Goal: Feedback & Contribution: Leave review/rating

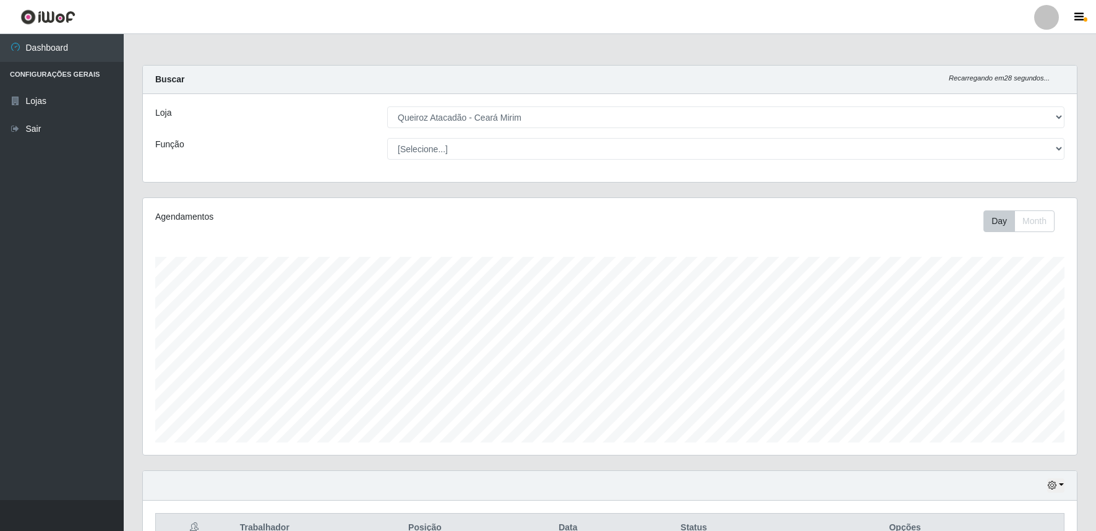
select select "465"
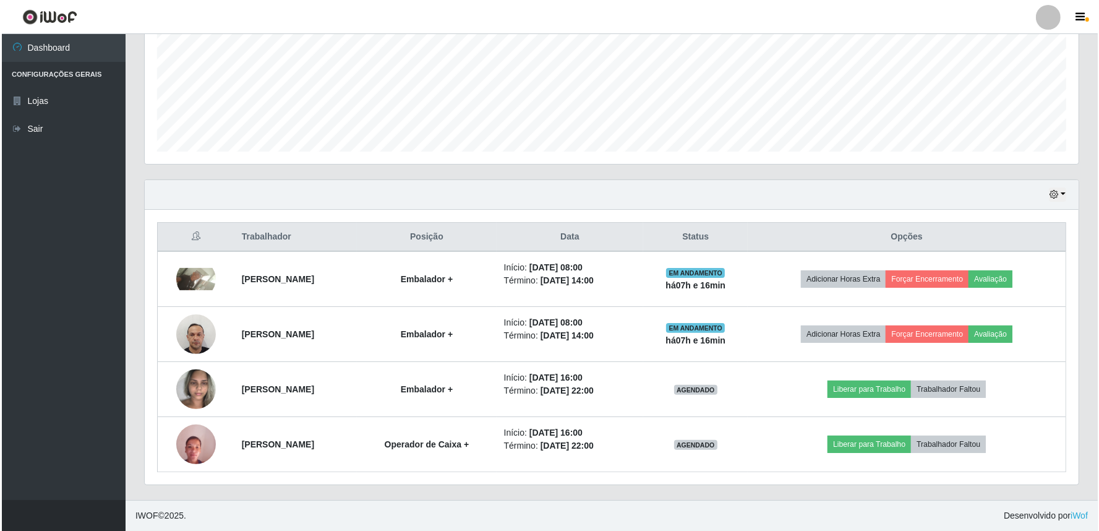
scroll to position [256, 934]
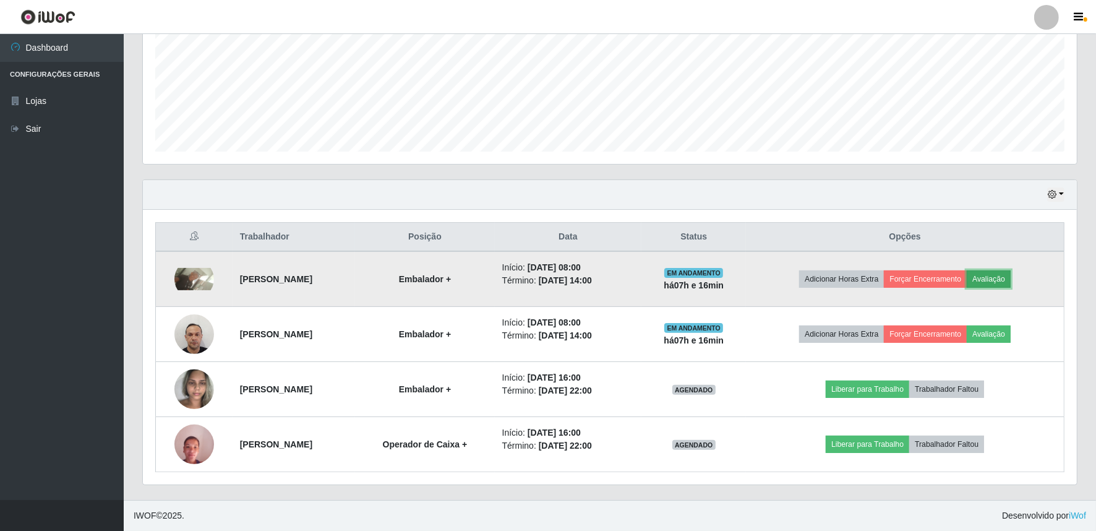
click at [1011, 280] on button "Avaliação" at bounding box center [989, 278] width 44 height 17
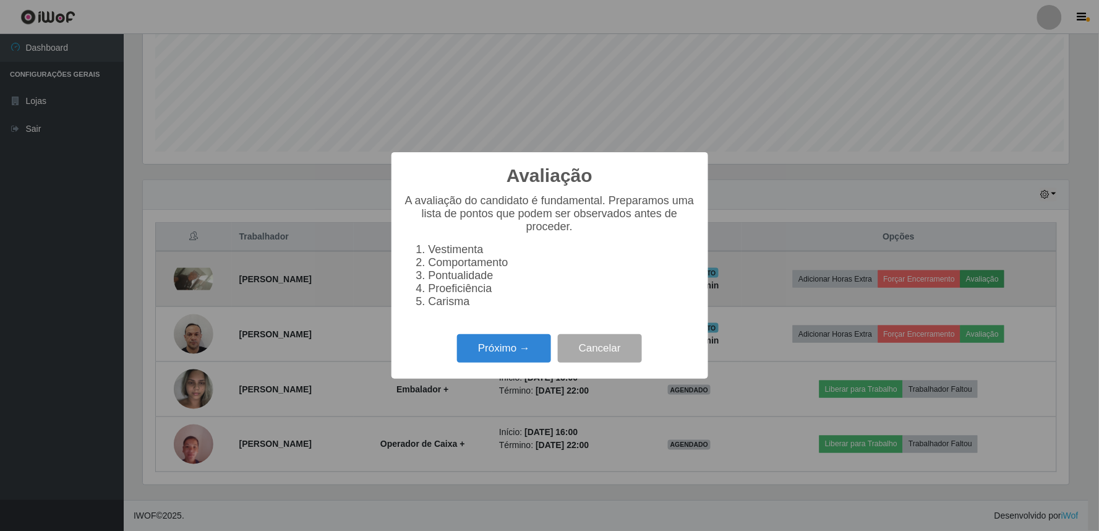
scroll to position [256, 926]
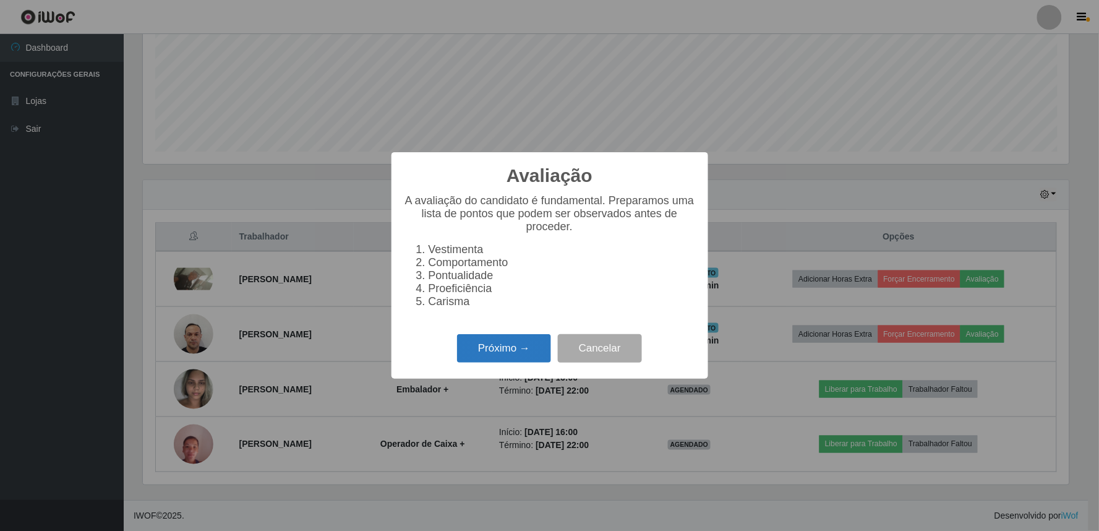
click at [505, 353] on button "Próximo →" at bounding box center [504, 348] width 94 height 29
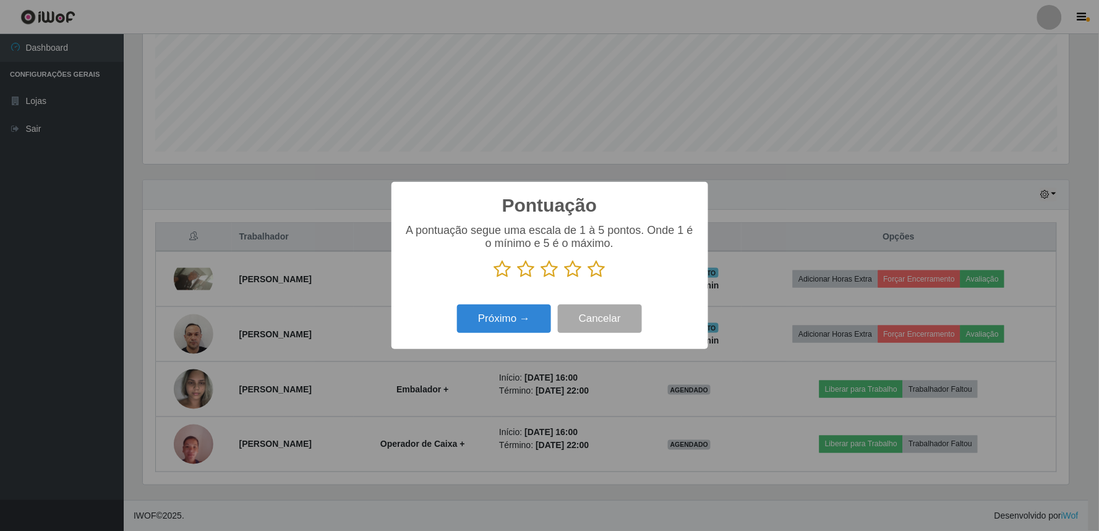
click at [597, 276] on icon at bounding box center [596, 269] width 17 height 19
click at [588, 278] on input "radio" at bounding box center [588, 278] width 0 height 0
click at [534, 317] on button "Próximo →" at bounding box center [504, 318] width 94 height 29
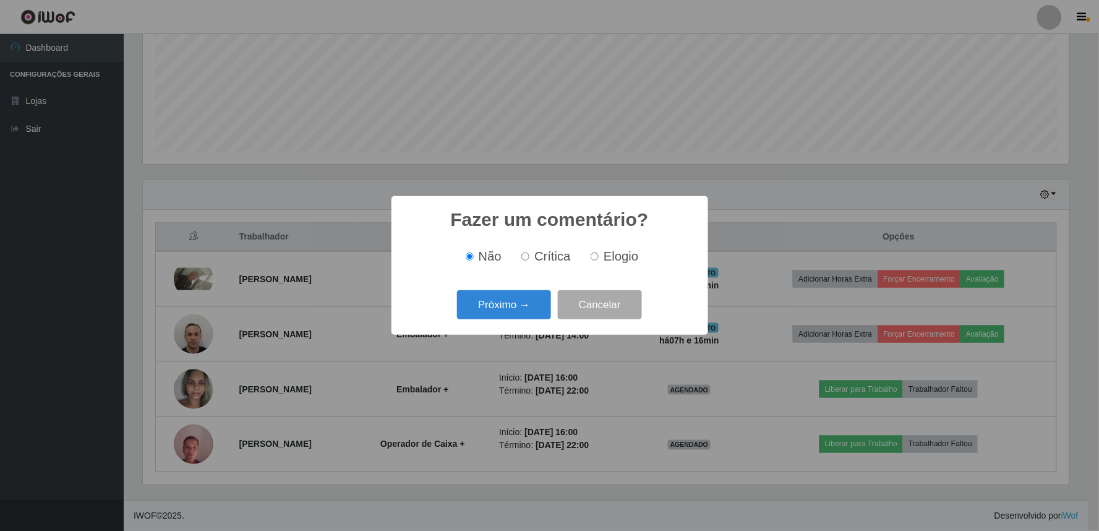
click at [596, 256] on input "Elogio" at bounding box center [595, 256] width 8 height 8
radio input "true"
click at [533, 301] on button "Próximo →" at bounding box center [504, 304] width 94 height 29
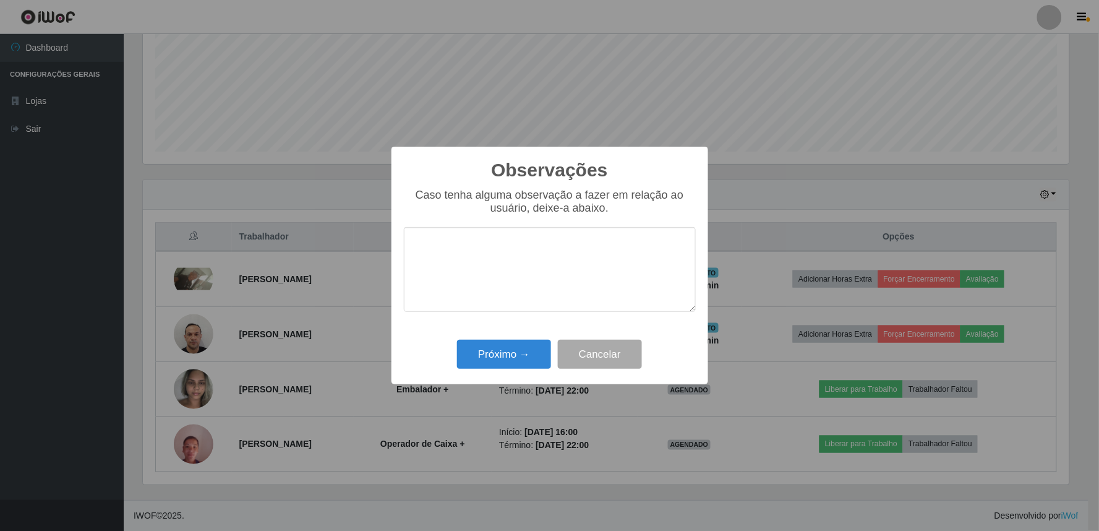
click at [549, 265] on textarea at bounding box center [550, 269] width 292 height 85
type textarea "PROATIVO"
click at [504, 350] on button "Próximo →" at bounding box center [504, 354] width 94 height 29
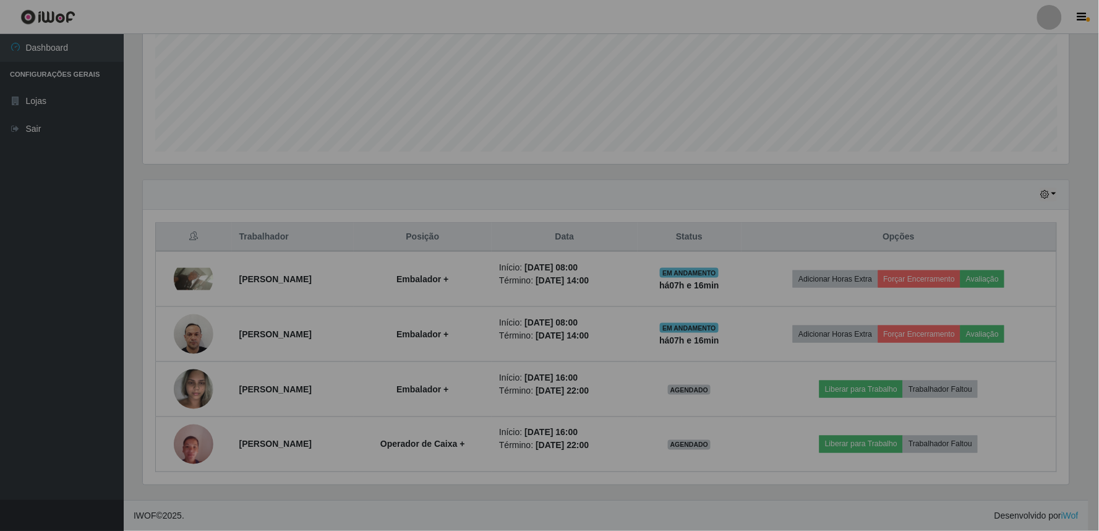
scroll to position [256, 934]
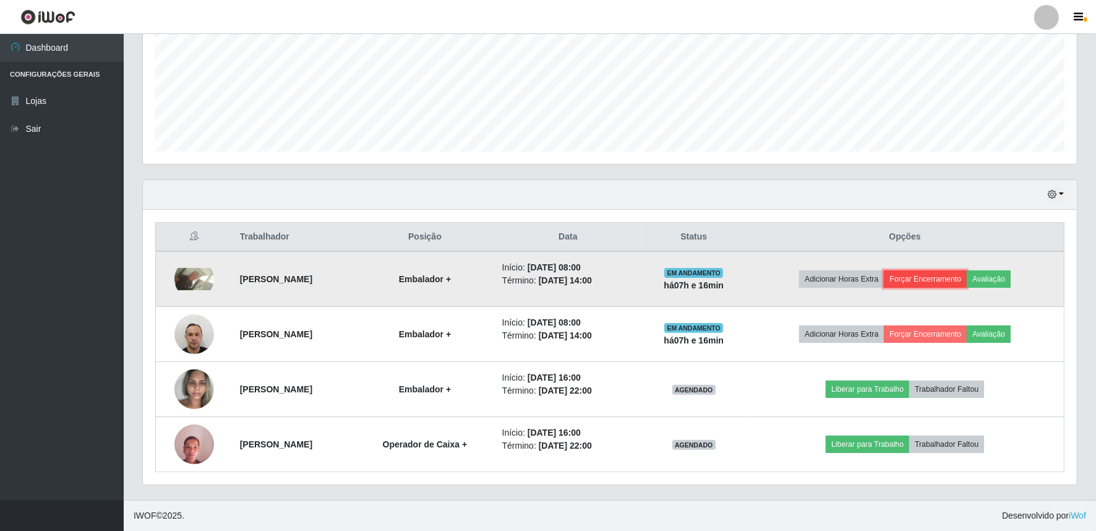
click at [946, 282] on button "Forçar Encerramento" at bounding box center [925, 278] width 83 height 17
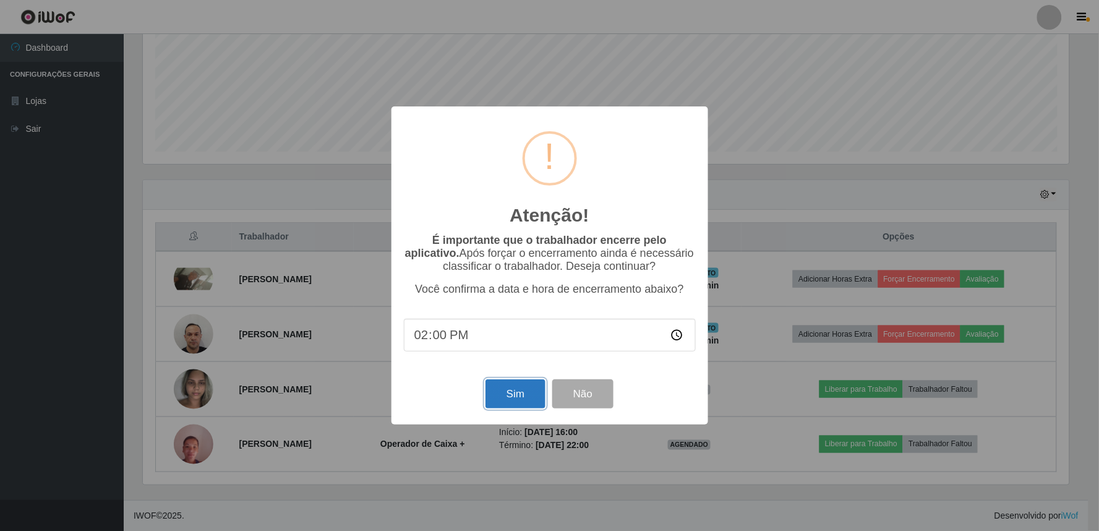
click at [521, 398] on button "Sim" at bounding box center [516, 393] width 60 height 29
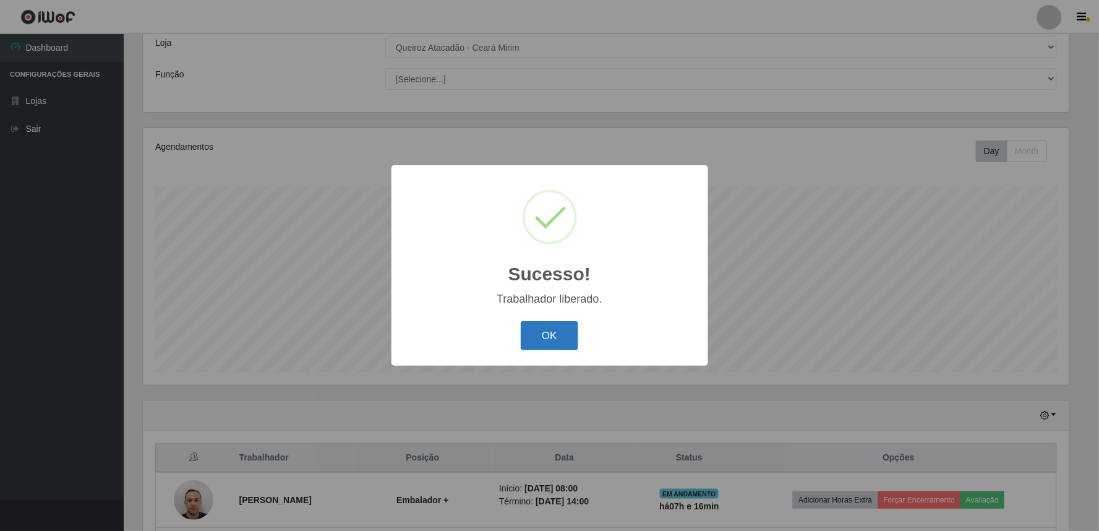
click at [557, 336] on button "OK" at bounding box center [550, 335] width 58 height 29
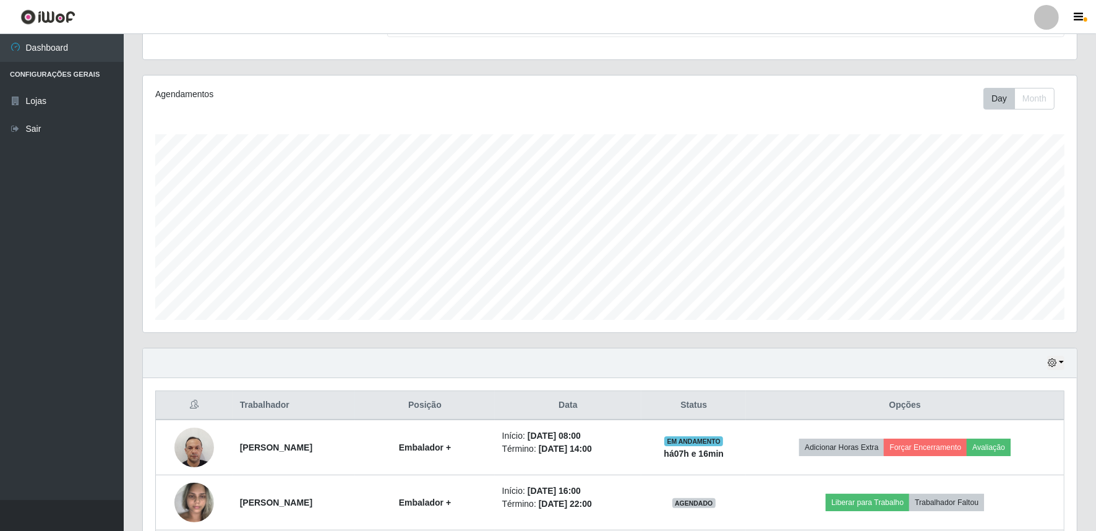
scroll to position [161, 0]
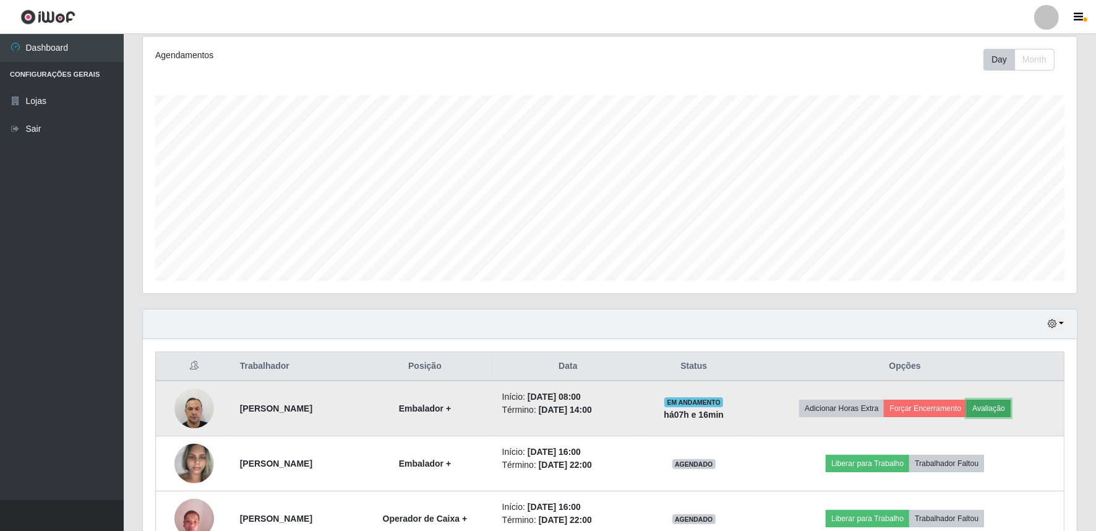
click at [1007, 406] on button "Avaliação" at bounding box center [989, 408] width 44 height 17
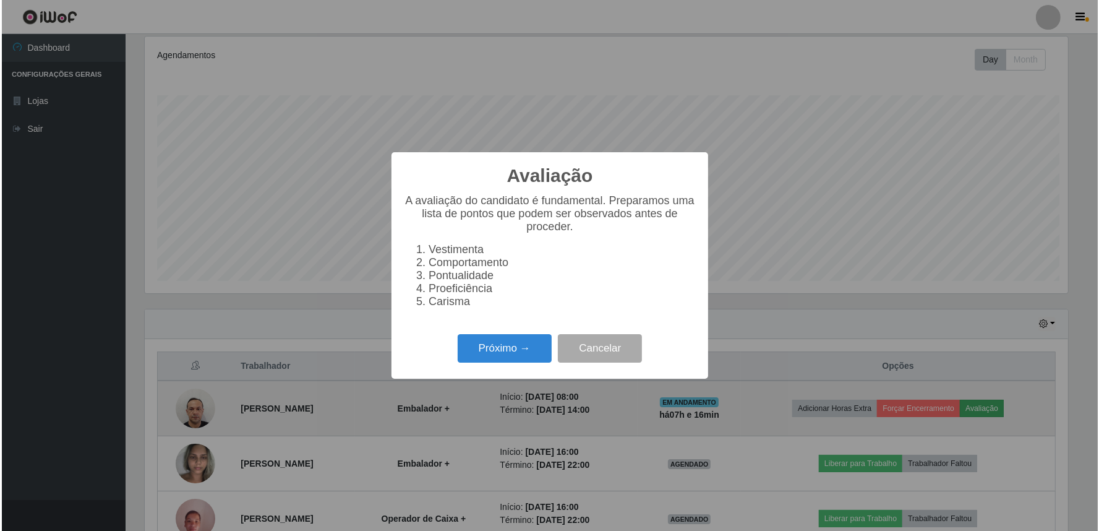
scroll to position [256, 926]
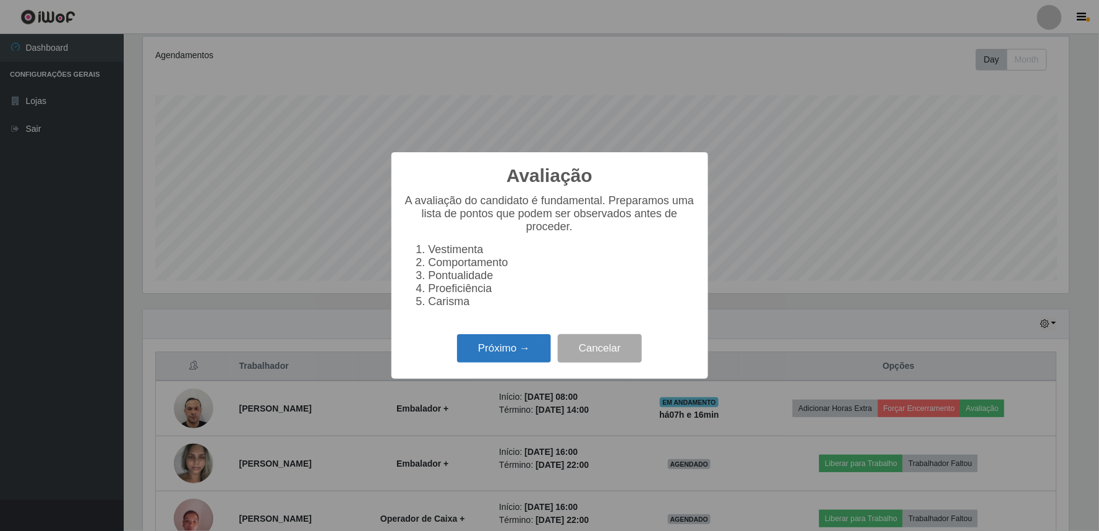
click at [503, 346] on button "Próximo →" at bounding box center [504, 348] width 94 height 29
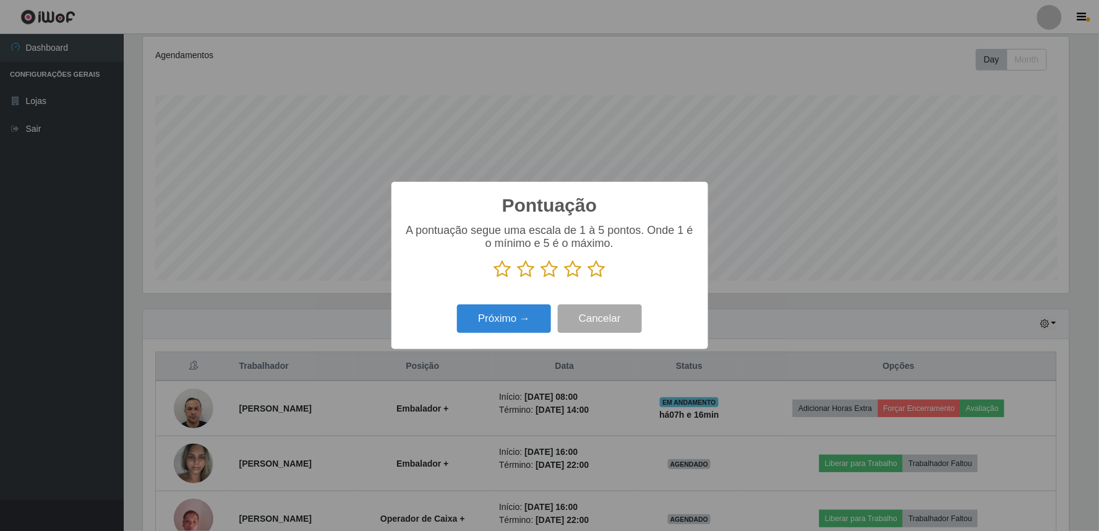
scroll to position [618286, 617616]
click at [596, 275] on icon at bounding box center [596, 269] width 17 height 19
click at [588, 278] on input "radio" at bounding box center [588, 278] width 0 height 0
click at [510, 331] on button "Próximo →" at bounding box center [504, 318] width 94 height 29
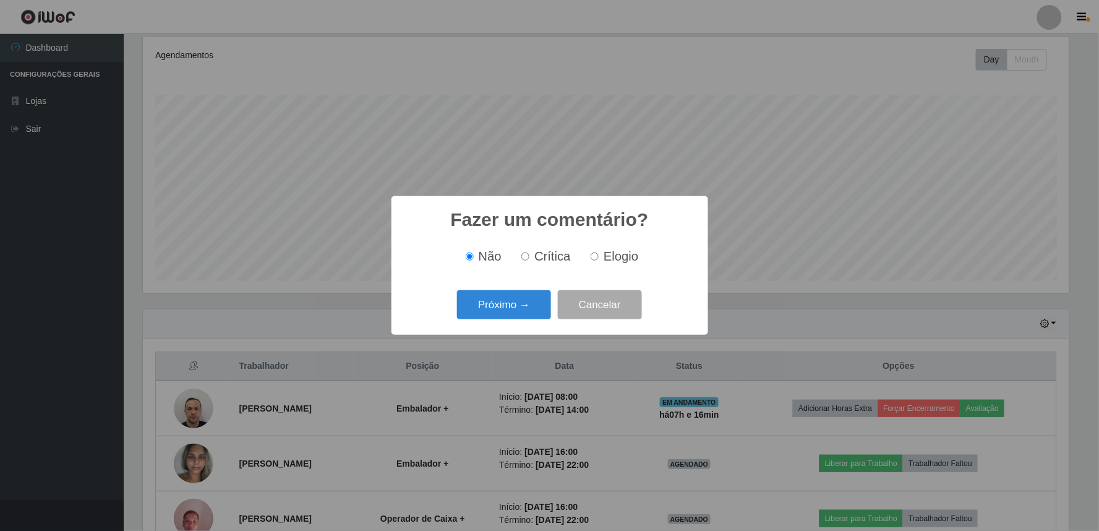
click at [597, 262] on label "Elogio" at bounding box center [612, 256] width 53 height 14
click at [597, 260] on input "Elogio" at bounding box center [595, 256] width 8 height 8
radio input "true"
click at [525, 299] on button "Próximo →" at bounding box center [504, 304] width 94 height 29
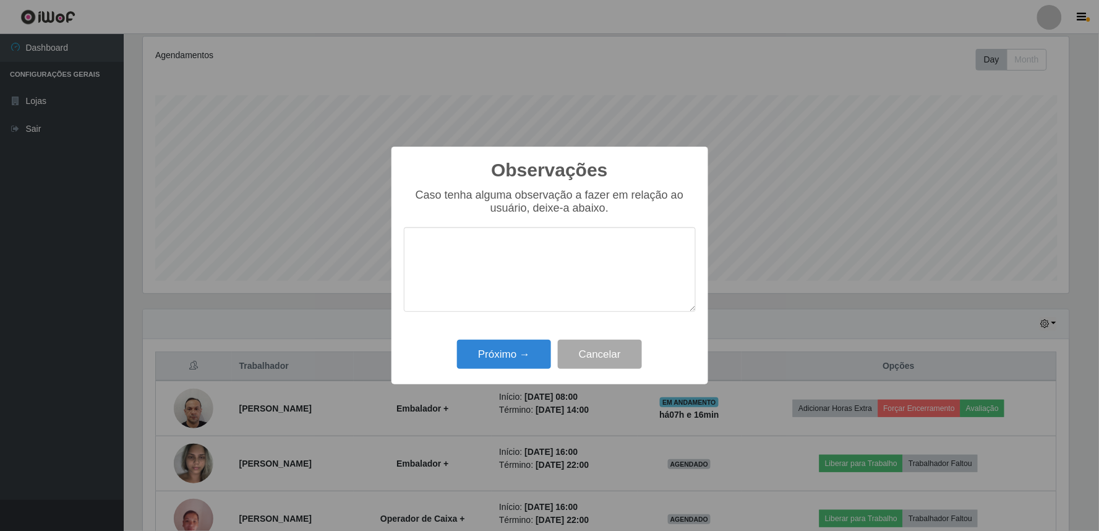
click at [557, 249] on textarea at bounding box center [550, 269] width 292 height 85
type textarea "AGIL"
click at [539, 361] on button "Próximo →" at bounding box center [504, 354] width 94 height 29
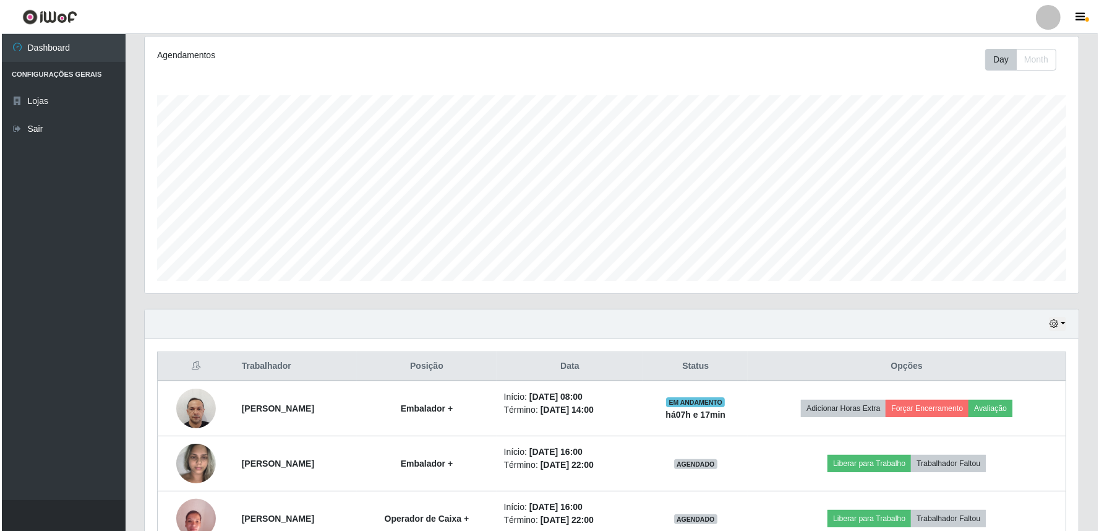
scroll to position [256, 934]
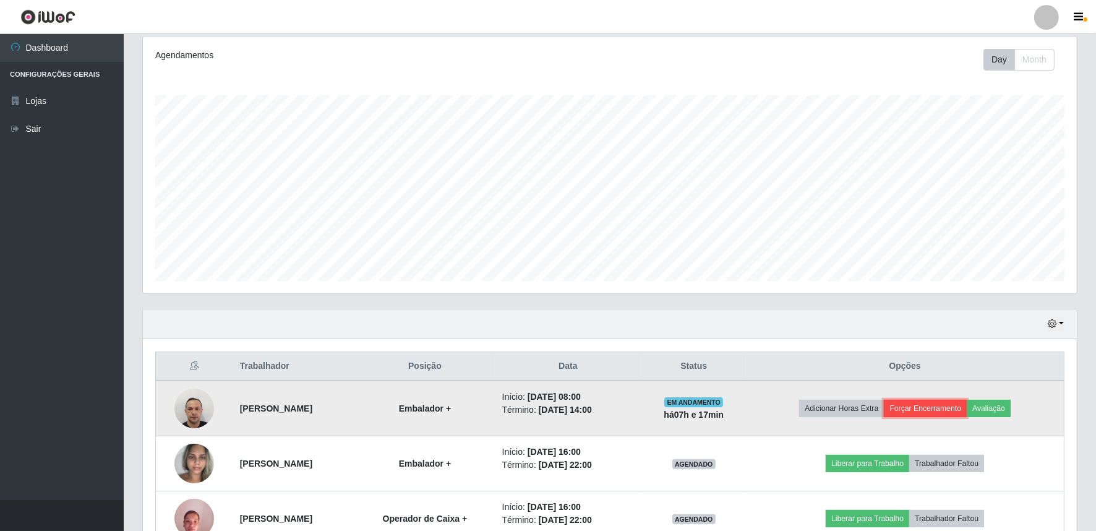
click at [951, 410] on button "Forçar Encerramento" at bounding box center [925, 408] width 83 height 17
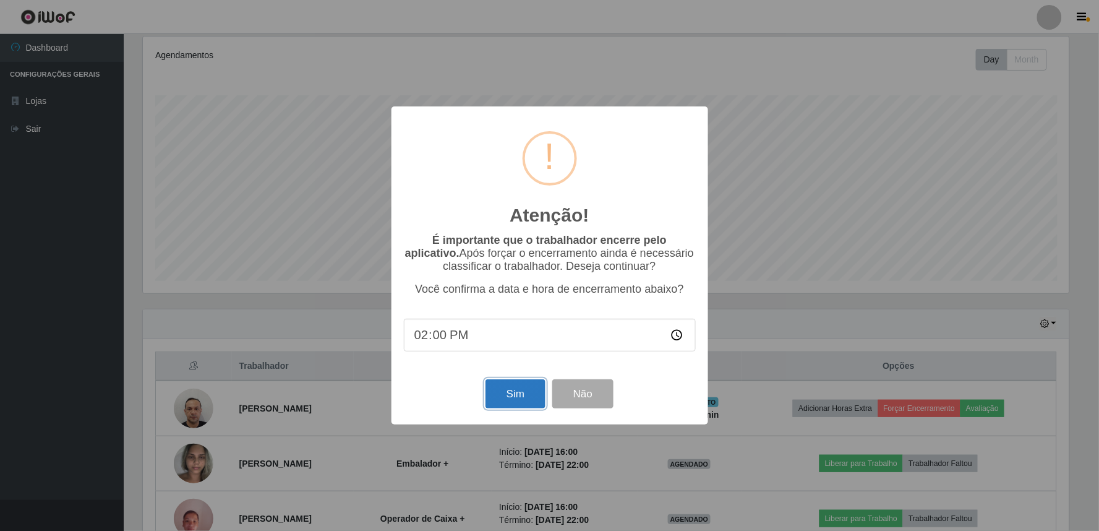
click at [504, 392] on button "Sim" at bounding box center [516, 393] width 60 height 29
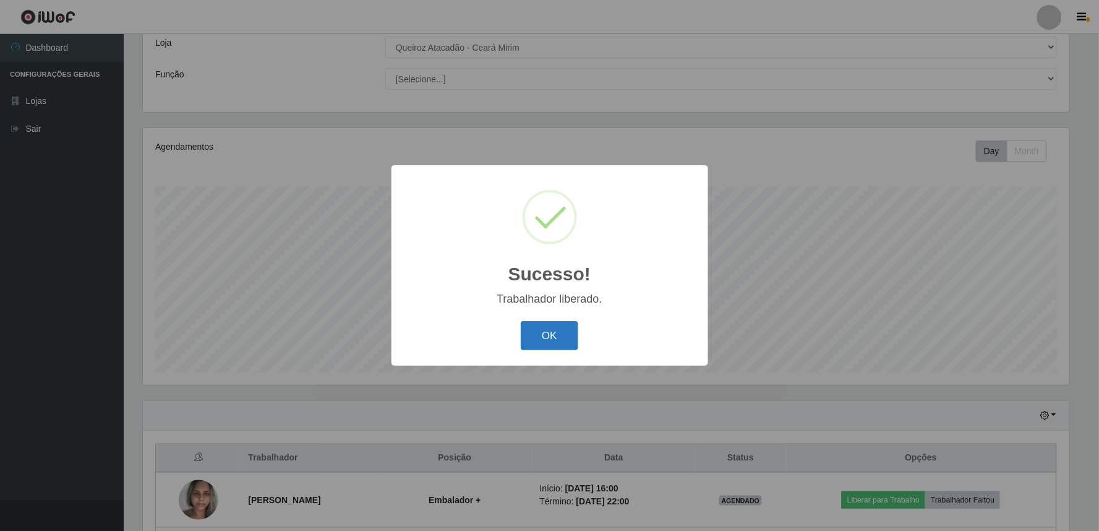
click at [533, 328] on button "OK" at bounding box center [550, 335] width 58 height 29
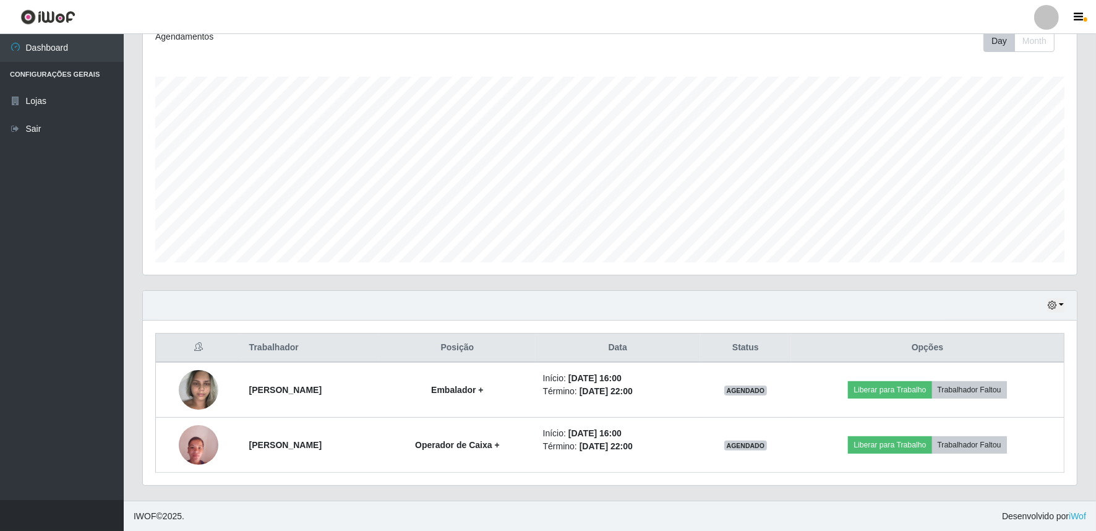
scroll to position [181, 0]
